Goal: Transaction & Acquisition: Purchase product/service

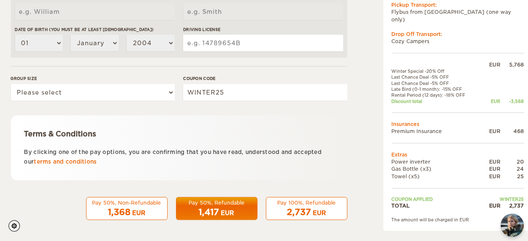
scroll to position [303, 0]
drag, startPoint x: 348, startPoint y: 156, endPoint x: 351, endPoint y: 148, distance: 8.5
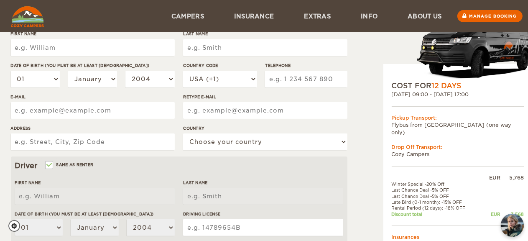
scroll to position [106, 0]
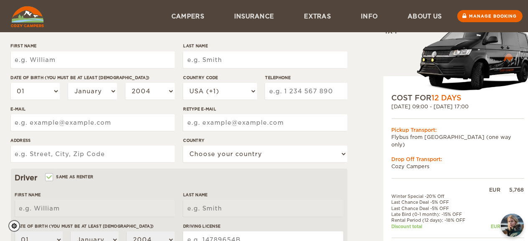
click at [350, 45] on div "Expand Collapse Total 2,737 EUR Automatic 4x4 COST FOR 12 Days [DATE] 09:00 - […" at bounding box center [264, 181] width 507 height 495
click at [93, 61] on input "First Name" at bounding box center [93, 59] width 164 height 17
drag, startPoint x: 149, startPoint y: 62, endPoint x: 22, endPoint y: 54, distance: 127.4
click at [22, 54] on input "[PERSON_NAME] [PERSON_NAME]" at bounding box center [93, 59] width 164 height 17
type input "J"
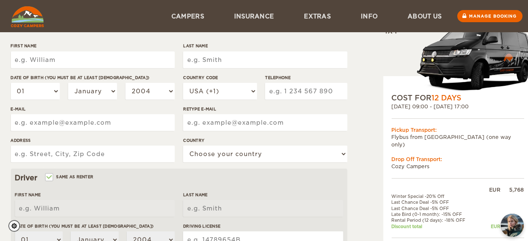
click at [102, 59] on input "First Name" at bounding box center [93, 59] width 164 height 17
type input "[PERSON_NAME] [PERSON_NAME]"
click at [227, 60] on input "Last Name" at bounding box center [265, 59] width 164 height 17
type input "[PERSON_NAME] [PERSON_NAME]"
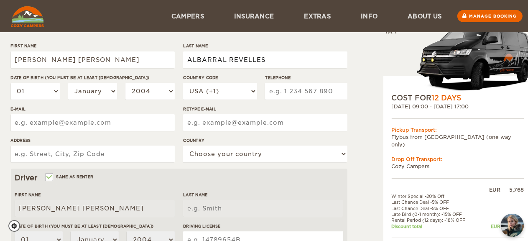
type input "ALBARRAL REVELLES"
click at [35, 89] on select "01 02 03 04 05 06 07 08 09 10 11 12 13 14 15 16 17 18 19 20 21 22 23 24 25 26 2…" at bounding box center [35, 91] width 49 height 17
type input "ALBARRAL REVELLES"
select select "21"
click at [11, 83] on select "01 02 03 04 05 06 07 08 09 10 11 12 13 14 15 16 17 18 19 20 21 22 23 24 25 26 2…" at bounding box center [35, 91] width 49 height 17
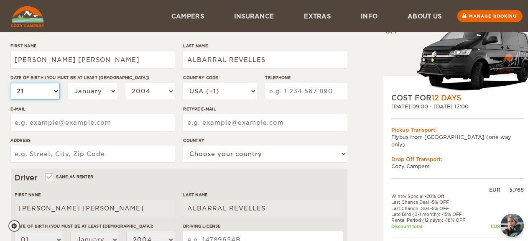
select select "21"
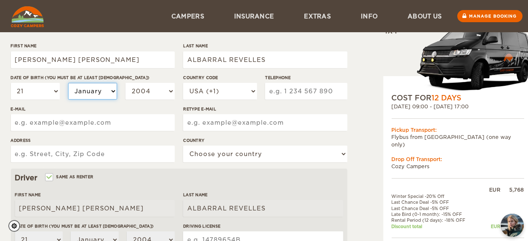
click at [108, 83] on select "January February March April May June July August September October November De…" at bounding box center [92, 91] width 49 height 17
select select "09"
click at [68, 83] on select "January February March April May June July August September October November De…" at bounding box center [92, 91] width 49 height 17
select select "09"
click at [103, 86] on select "January February March April May June July August September October November De…" at bounding box center [92, 91] width 49 height 17
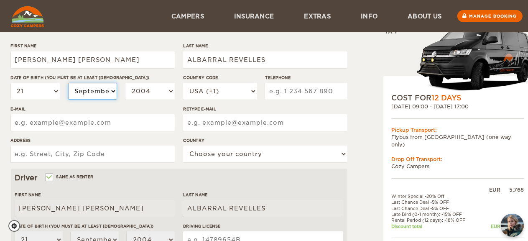
select select "10"
click at [68, 83] on select "January February March April May June July August September October November De…" at bounding box center [92, 91] width 49 height 17
select select "10"
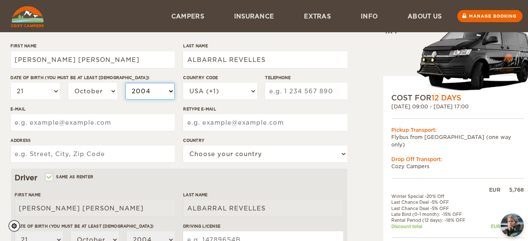
click at [167, 89] on select "2004 2003 2002 2001 2000 1999 1998 1997 1996 1995 1994 1993 1992 1991 1990 1989…" at bounding box center [149, 91] width 49 height 17
select select "1990"
click at [125, 83] on select "2004 2003 2002 2001 2000 1999 1998 1997 1996 1995 1994 1993 1992 1991 1990 1989…" at bounding box center [149, 91] width 49 height 17
select select "1990"
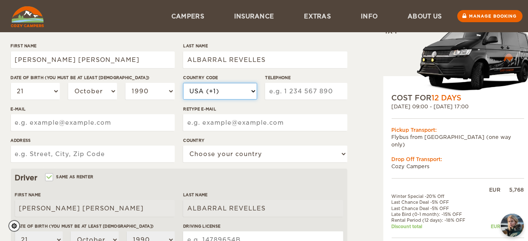
click at [239, 90] on select "USA (+1) [GEOGRAPHIC_DATA] (+44) [GEOGRAPHIC_DATA] (+49) [GEOGRAPHIC_DATA] (+21…" at bounding box center [220, 91] width 74 height 17
select select "34"
click at [183, 83] on select "USA (+1) [GEOGRAPHIC_DATA] (+44) [GEOGRAPHIC_DATA] (+49) [GEOGRAPHIC_DATA] (+21…" at bounding box center [220, 91] width 74 height 17
click at [313, 89] on input "Telephone" at bounding box center [306, 91] width 82 height 17
type input "634547194"
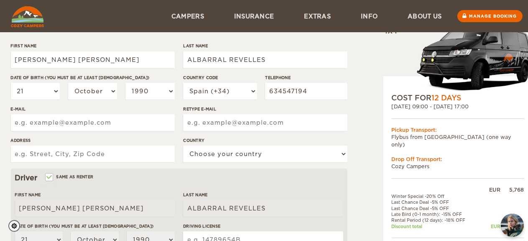
click at [136, 122] on input "E-mail" at bounding box center [93, 122] width 164 height 17
type input "A"
type input "[EMAIL_ADDRESS][DOMAIN_NAME]"
click at [230, 118] on input "Retype E-mail" at bounding box center [265, 122] width 164 height 17
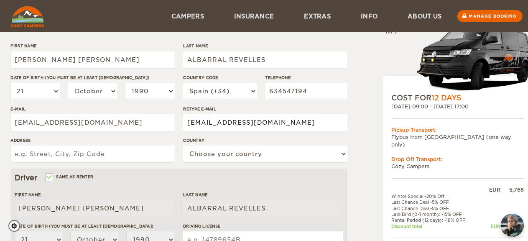
type input "[EMAIL_ADDRESS][DOMAIN_NAME]"
click at [117, 158] on input "Address" at bounding box center [93, 153] width 164 height 17
type input "[STREET_ADDRESS]"
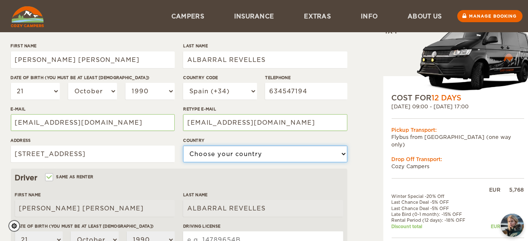
click at [211, 158] on select "Choose your country [GEOGRAPHIC_DATA] [GEOGRAPHIC_DATA] [GEOGRAPHIC_DATA] [GEOG…" at bounding box center [265, 153] width 164 height 17
select select "196"
click at [183, 145] on select "Choose your country [GEOGRAPHIC_DATA] [GEOGRAPHIC_DATA] [GEOGRAPHIC_DATA] [GEOG…" at bounding box center [265, 153] width 164 height 17
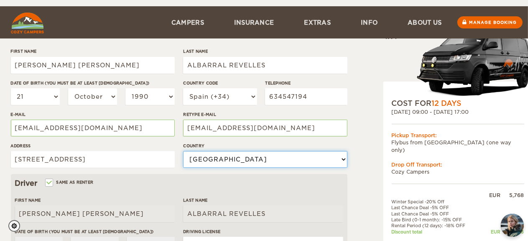
scroll to position [92, 0]
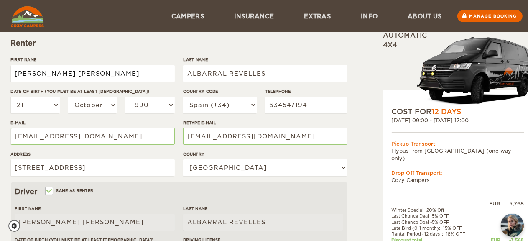
drag, startPoint x: 119, startPoint y: 72, endPoint x: 59, endPoint y: 69, distance: 60.7
click at [59, 69] on input "[PERSON_NAME] [PERSON_NAME]" at bounding box center [93, 73] width 164 height 17
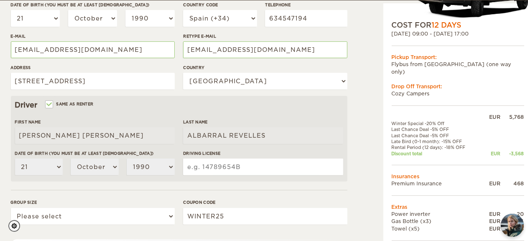
scroll to position [179, 0]
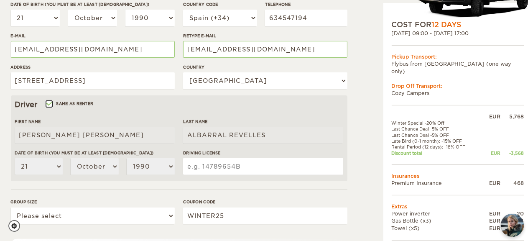
click at [49, 106] on input "Same as renter" at bounding box center [48, 104] width 5 height 5
checkbox input "false"
select select
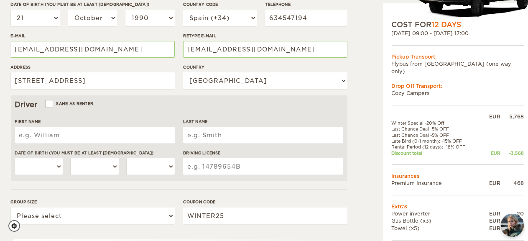
click at [56, 138] on input "First Name" at bounding box center [95, 135] width 160 height 17
type input "[PERSON_NAME] [PERSON_NAME]"
click at [228, 140] on input "Last Name" at bounding box center [263, 135] width 160 height 17
type input "ALBARRAL REVELLES"
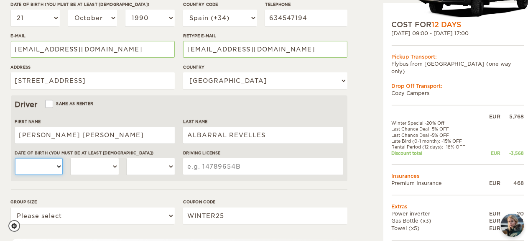
click at [40, 166] on select "01 02 03 04 05 06 07 08 09 10 11 12 13 14 15 16 17 18 19 20 21 22 23 24 25 26 2…" at bounding box center [39, 166] width 48 height 17
select select "21"
click at [15, 158] on select "01 02 03 04 05 06 07 08 09 10 11 12 13 14 15 16 17 18 19 20 21 22 23 24 25 26 2…" at bounding box center [39, 166] width 48 height 17
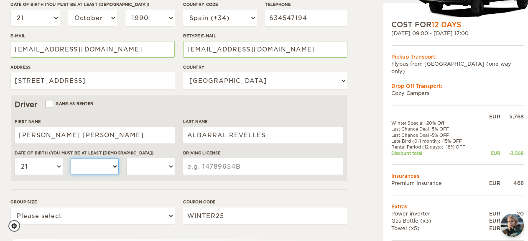
click at [108, 161] on select "January February March April May June July August September October November De…" at bounding box center [95, 166] width 48 height 17
select select "10"
click at [71, 158] on select "January February March April May June July August September October November De…" at bounding box center [95, 166] width 48 height 17
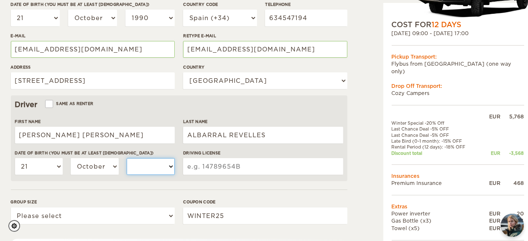
click at [168, 166] on select "2004 2003 2002 2001 2000 1999 1998 1997 1996 1995 1994 1993 1992 1991 1990 1989…" at bounding box center [151, 166] width 48 height 17
select select "1990"
click at [127, 158] on select "2004 2003 2002 2001 2000 1999 1998 1997 1996 1995 1994 1993 1992 1991 1990 1989…" at bounding box center [151, 166] width 48 height 17
click at [245, 169] on input "Driving License" at bounding box center [263, 166] width 160 height 17
type input "77137540W"
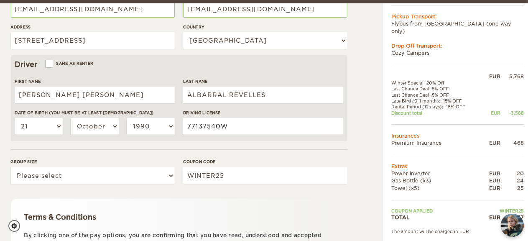
scroll to position [225, 0]
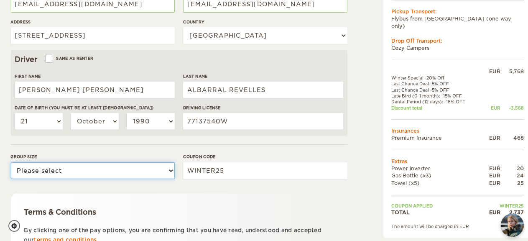
click at [159, 170] on select "Please select 1 2" at bounding box center [93, 170] width 164 height 17
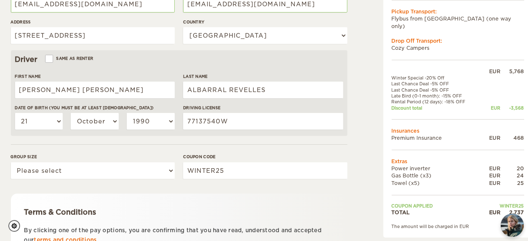
click at [140, 149] on form "Renter First Name [PERSON_NAME] [PERSON_NAME] Last Name ALBARRAL [PERSON_NAME] …" at bounding box center [179, 78] width 337 height 440
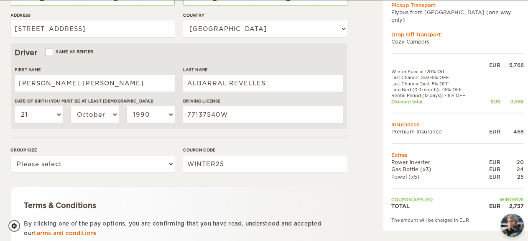
scroll to position [233, 0]
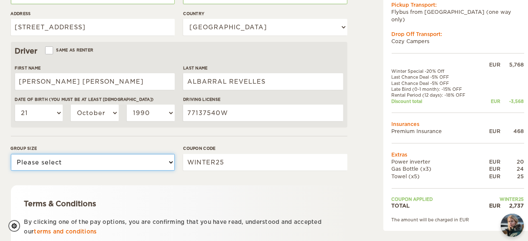
click at [171, 163] on select "Please select 1 2" at bounding box center [93, 162] width 164 height 17
click at [11, 154] on select "Please select 1 2" at bounding box center [93, 162] width 164 height 17
click at [135, 164] on select "Please select 1 2" at bounding box center [93, 162] width 164 height 17
click at [11, 154] on select "Please select 1 2" at bounding box center [93, 162] width 164 height 17
click at [104, 161] on select "Please select 1 2" at bounding box center [93, 162] width 164 height 17
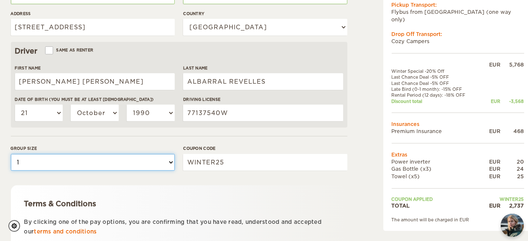
click at [11, 154] on select "Please select 1 2" at bounding box center [93, 162] width 164 height 17
click at [158, 160] on select "Please select 1 2" at bounding box center [93, 162] width 164 height 17
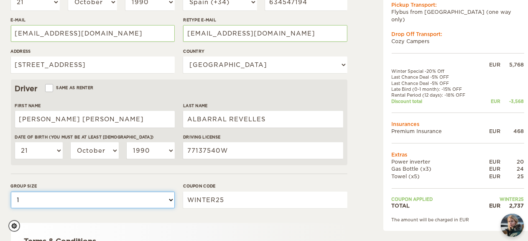
scroll to position [200, 0]
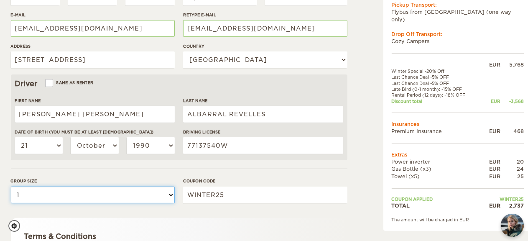
click at [111, 195] on select "Please select 1 2" at bounding box center [93, 194] width 164 height 17
select select "2"
click at [11, 186] on select "Please select 1 2" at bounding box center [93, 194] width 164 height 17
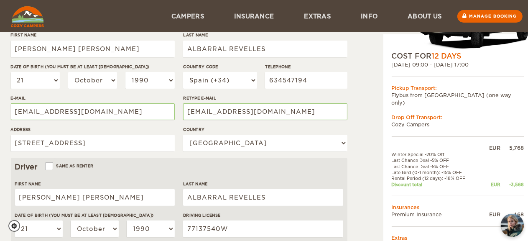
scroll to position [74, 0]
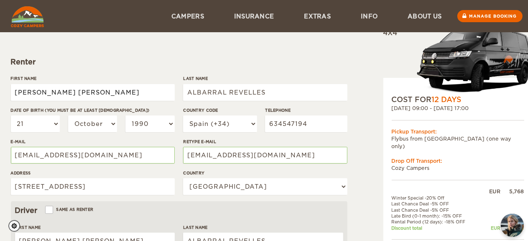
drag, startPoint x: 126, startPoint y: 92, endPoint x: 0, endPoint y: 85, distance: 126.4
click at [0, 85] on div "Expand Collapse Total 2,737 EUR Automatic 4x4 COST FOR 12 Days [DATE] 09:00 - […" at bounding box center [264, 197] width 528 height 543
type input "AURORA"
drag, startPoint x: 266, startPoint y: 93, endPoint x: 178, endPoint y: 88, distance: 87.9
click at [178, 88] on div "First Name [PERSON_NAME] Last Name ALBARRAL [PERSON_NAME] Date of birth (You mu…" at bounding box center [179, 138] width 337 height 126
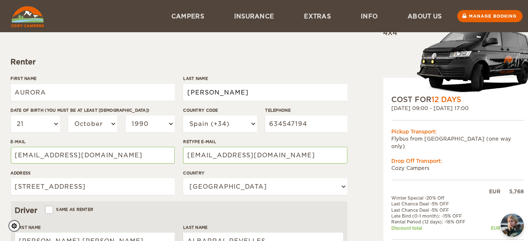
type input "[PERSON_NAME]"
click at [52, 122] on select "01 02 03 04 05 06 07 08 09 10 11 12 13 14 15 16 17 18 19 20 21 22 23 24 25 26 2…" at bounding box center [35, 123] width 49 height 17
select select "11"
click at [11, 115] on select "01 02 03 04 05 06 07 08 09 10 11 12 13 14 15 16 17 18 19 20 21 22 23 24 25 26 2…" at bounding box center [35, 123] width 49 height 17
click at [93, 120] on select "January February March April May June July August September October November De…" at bounding box center [92, 123] width 49 height 17
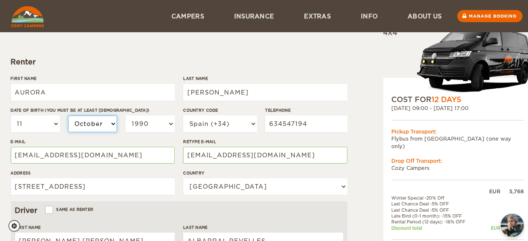
select select "04"
click at [68, 115] on select "January February March April May June July August September October November De…" at bounding box center [92, 123] width 49 height 17
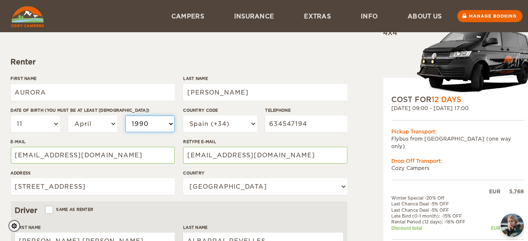
click at [153, 124] on select "2004 2003 2002 2001 2000 1999 1998 1997 1996 1995 1994 1993 1992 1991 1990 1989…" at bounding box center [149, 123] width 49 height 17
select select "2000"
click at [125, 115] on select "2004 2003 2002 2001 2000 1999 1998 1997 1996 1995 1994 1993 1992 1991 1990 1989…" at bounding box center [149, 123] width 49 height 17
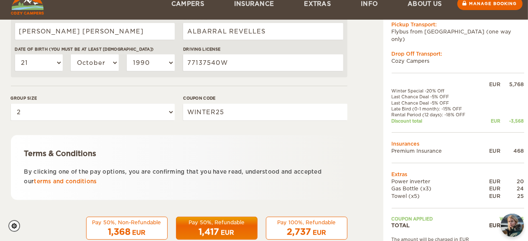
scroll to position [281, 0]
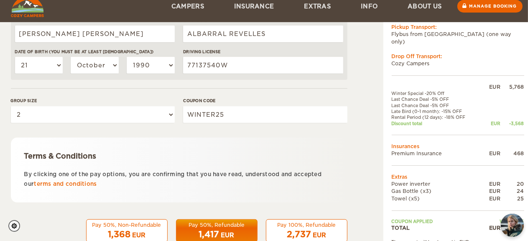
click at [298, 223] on div "Pay 100%, Refundable" at bounding box center [306, 224] width 71 height 7
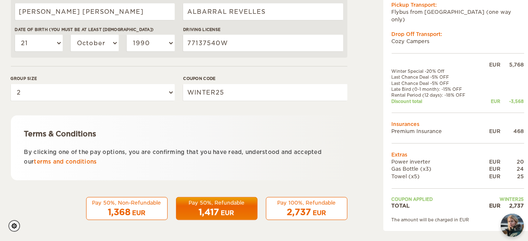
click at [289, 202] on div "Pay 100%, Refundable" at bounding box center [306, 202] width 71 height 7
click at [310, 214] on span "2,737" at bounding box center [299, 212] width 24 height 10
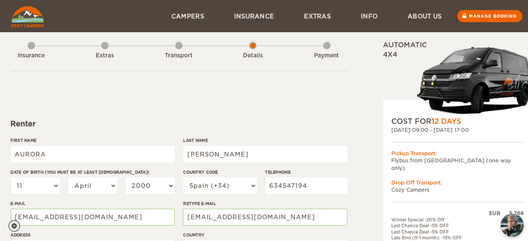
scroll to position [11, 0]
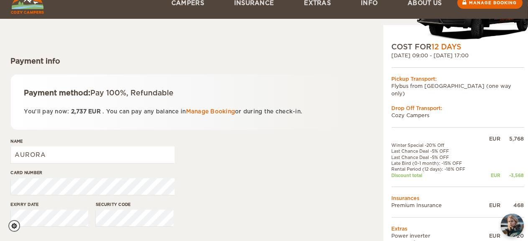
scroll to position [76, 0]
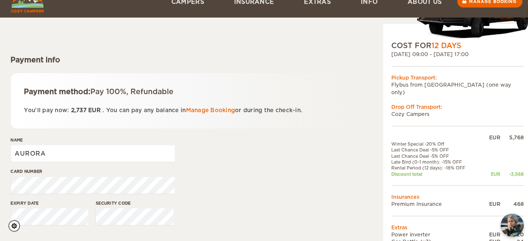
click at [99, 153] on input "AURORA" at bounding box center [93, 153] width 164 height 17
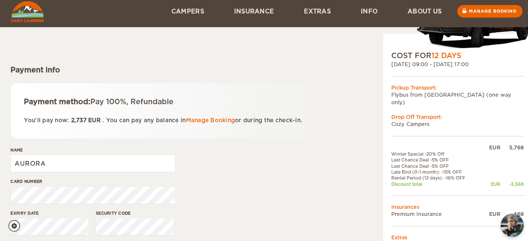
scroll to position [67, 0]
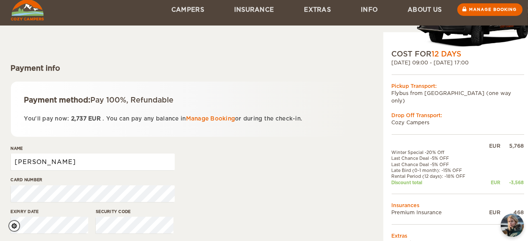
type input "AURORA BRÍAS GIMÉNEZ"
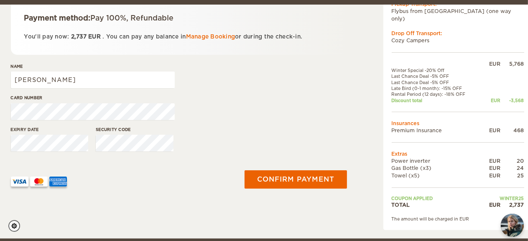
scroll to position [154, 0]
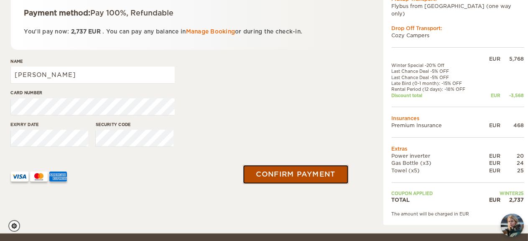
click at [329, 169] on button "Confirm payment" at bounding box center [295, 174] width 105 height 19
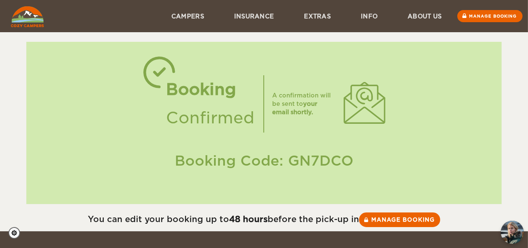
scroll to position [3, 0]
